Goal: Communication & Community: Answer question/provide support

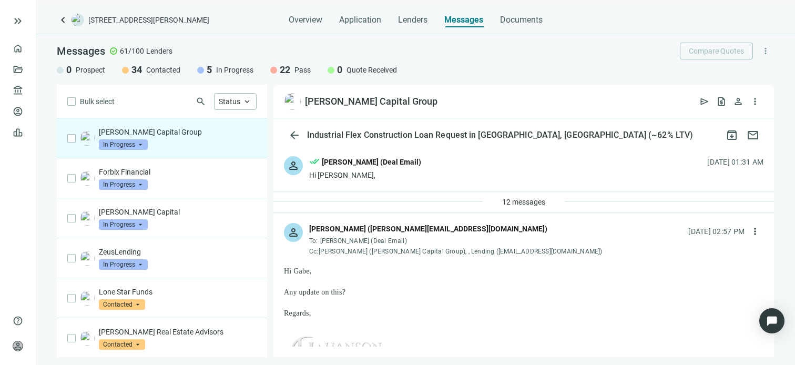
click at [387, 273] on div "Hi Gabe," at bounding box center [524, 271] width 480 height 11
click at [750, 230] on span "more_vert" at bounding box center [755, 231] width 11 height 11
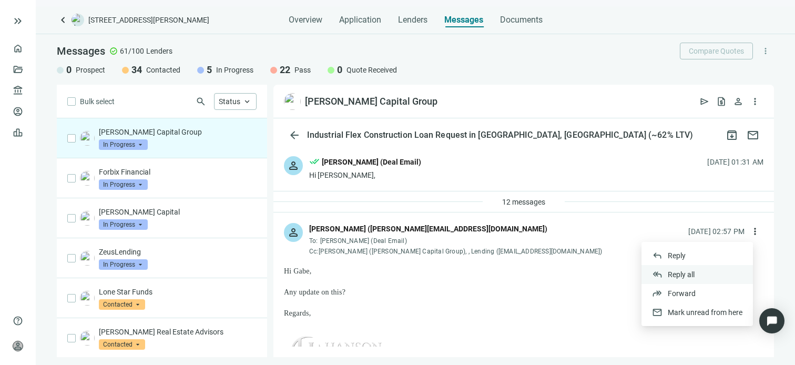
click at [682, 271] on span "Reply all" at bounding box center [681, 274] width 27 height 8
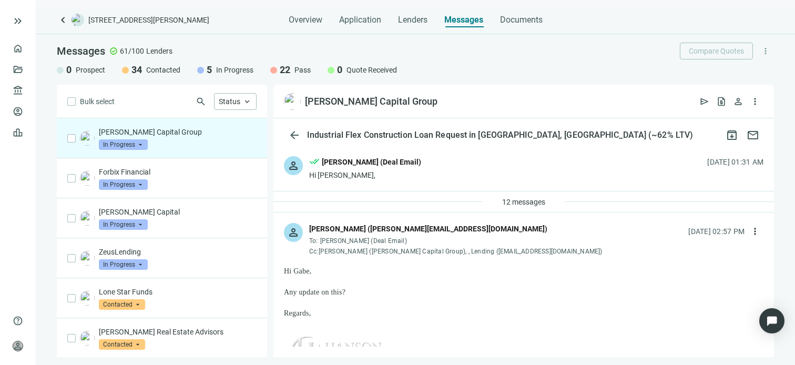
type textarea "**********"
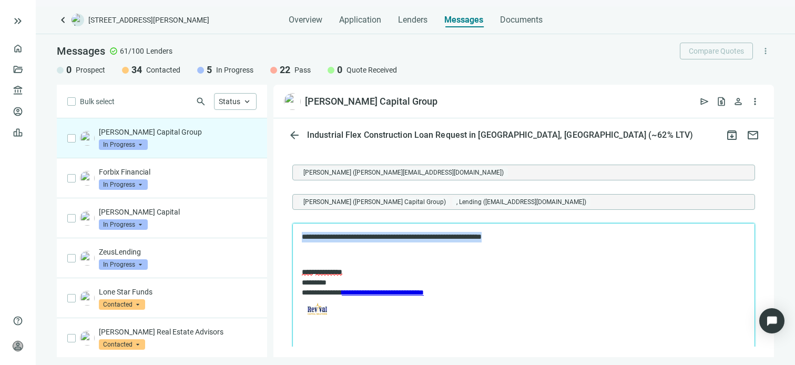
drag, startPoint x: 548, startPoint y: 239, endPoint x: 248, endPoint y: 232, distance: 299.9
click at [293, 232] on html "**********" at bounding box center [524, 277] width 462 height 107
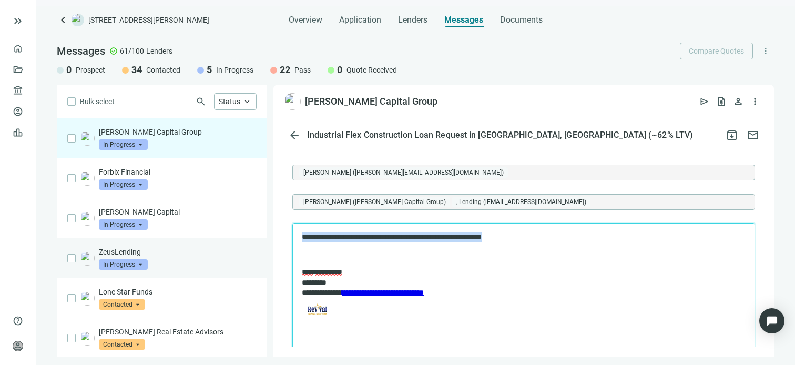
copy p "**********"
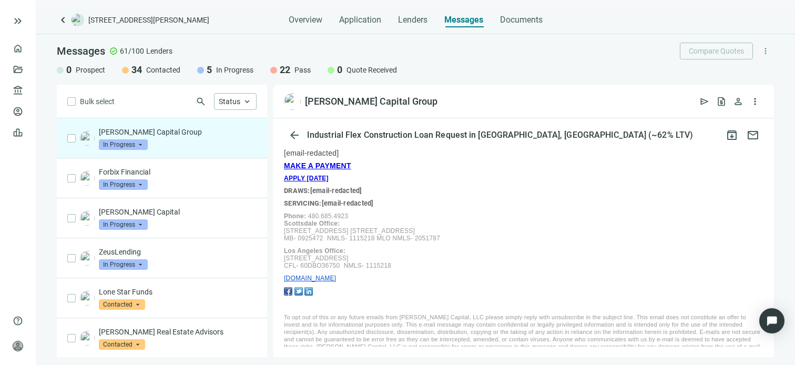
scroll to position [0, 0]
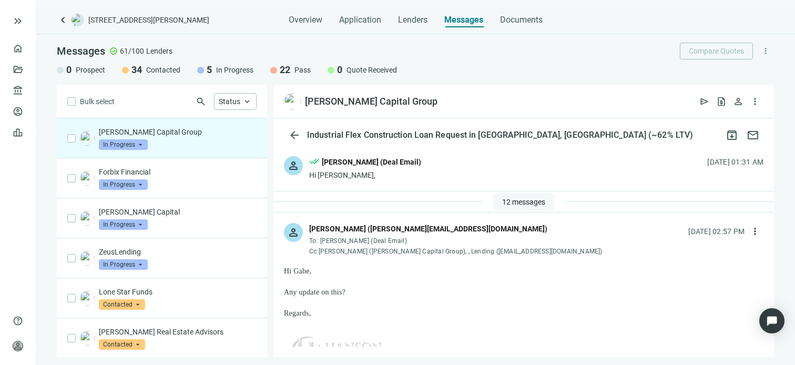
click at [517, 199] on span "12 messages" at bounding box center [523, 202] width 43 height 8
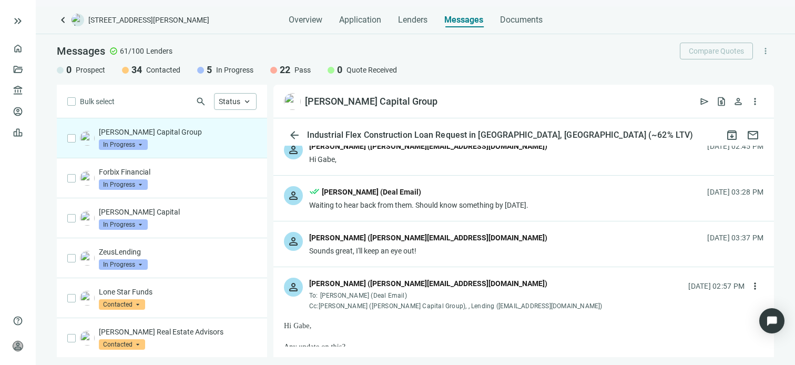
scroll to position [421, 0]
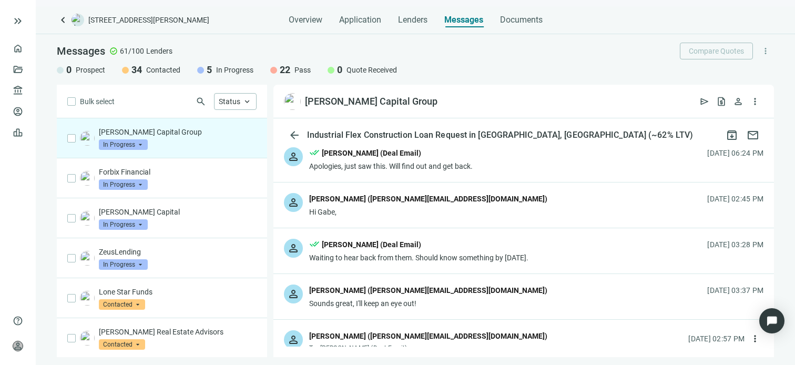
click at [463, 204] on div "person [PERSON_NAME] ([PERSON_NAME][EMAIL_ADDRESS][DOMAIN_NAME]) Hi Gabe, [DATE…" at bounding box center [524, 205] width 501 height 45
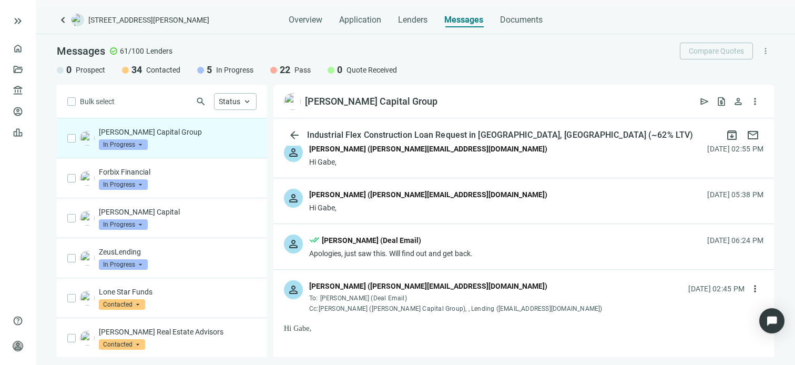
scroll to position [316, 0]
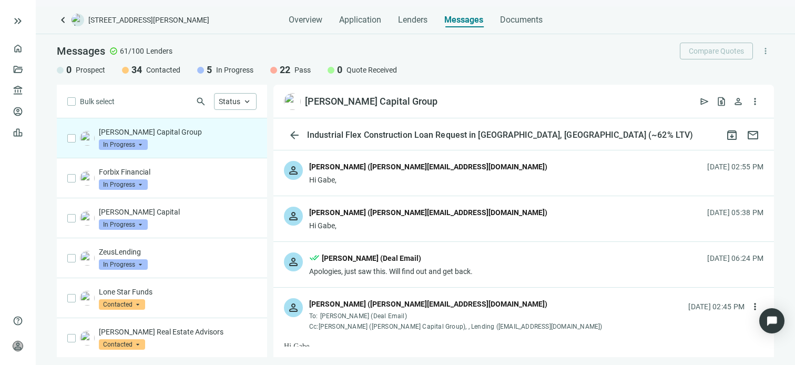
click at [409, 217] on div "[PERSON_NAME] ([PERSON_NAME][EMAIL_ADDRESS][DOMAIN_NAME])" at bounding box center [428, 214] width 238 height 14
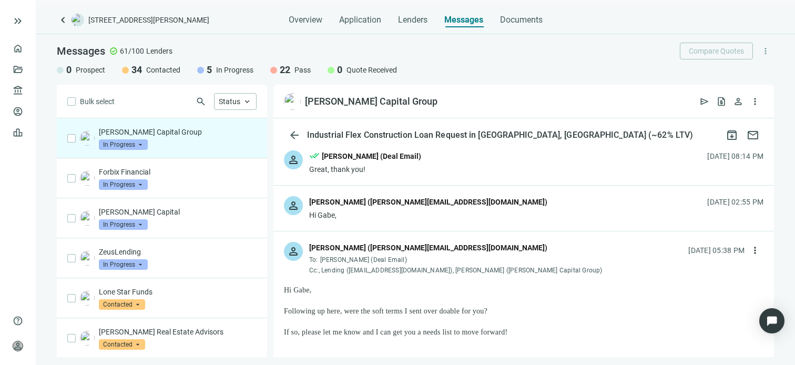
scroll to position [263, 0]
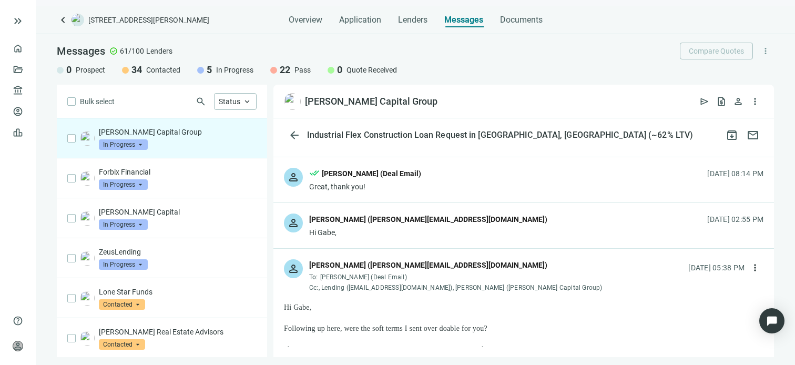
click at [394, 221] on div "[PERSON_NAME] ([PERSON_NAME][EMAIL_ADDRESS][DOMAIN_NAME])" at bounding box center [428, 220] width 238 height 12
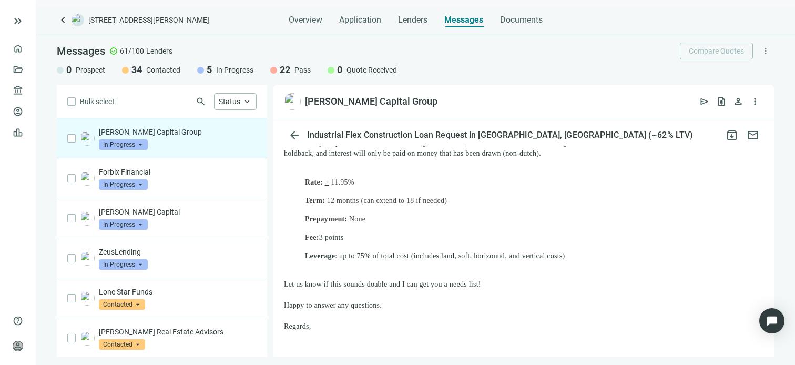
scroll to position [421, 0]
